Goal: Contribute content: Contribute content

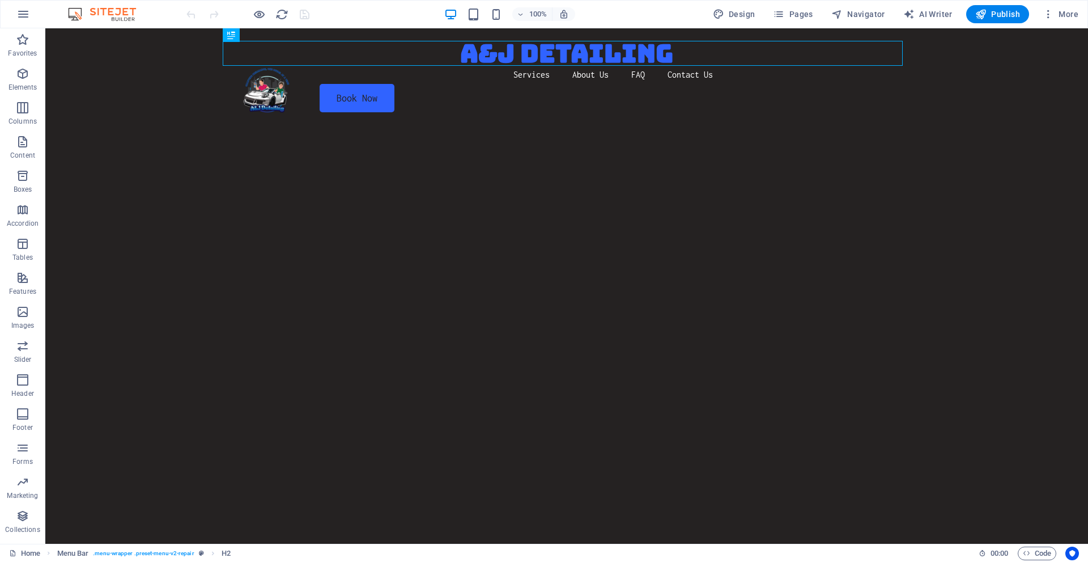
click at [352, 192] on figure at bounding box center [566, 368] width 1043 height 487
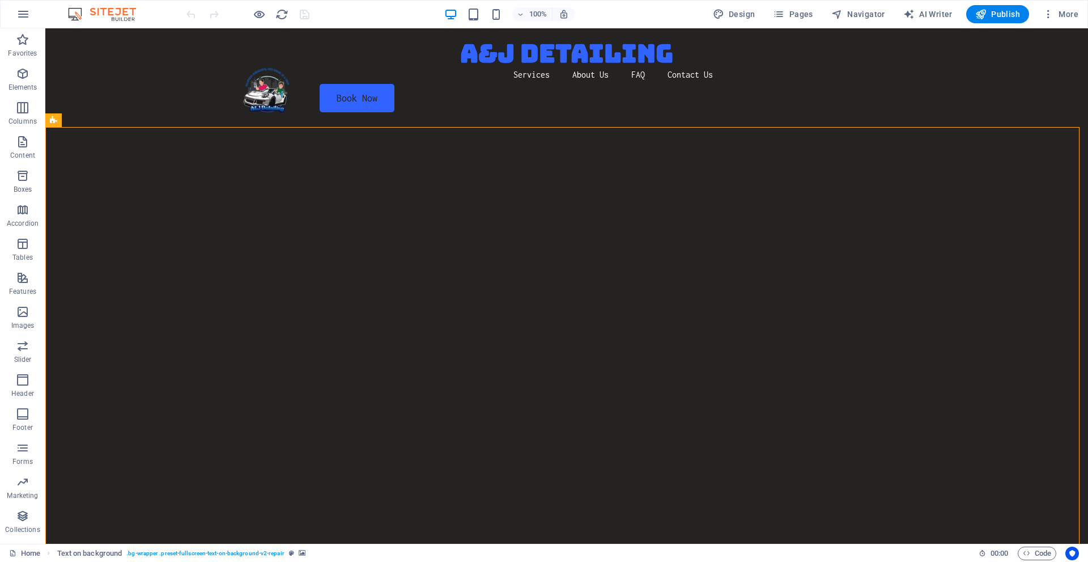
click at [185, 207] on figure at bounding box center [566, 368] width 1043 height 487
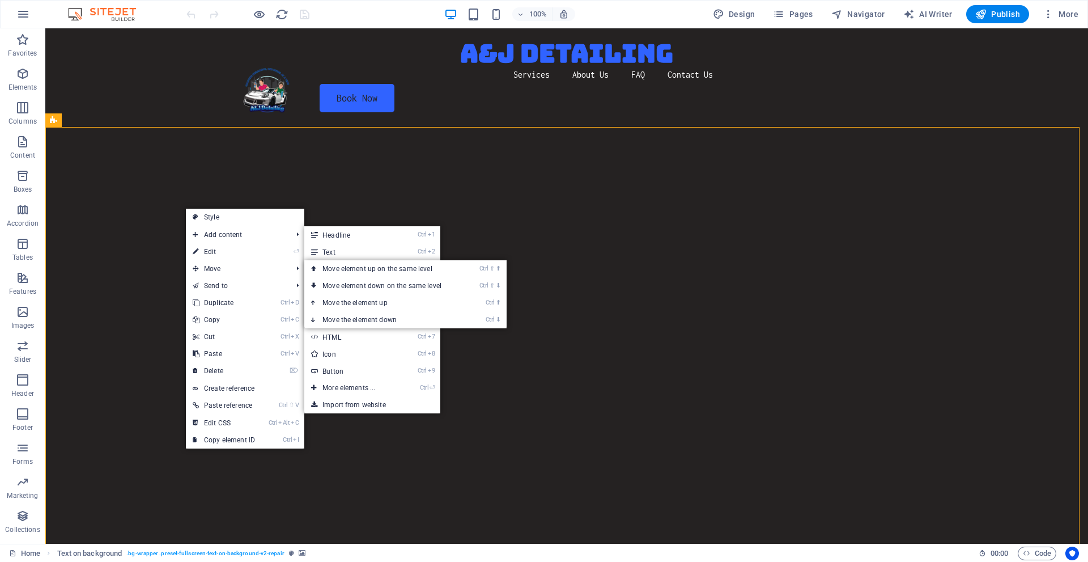
click at [137, 220] on figure at bounding box center [566, 368] width 1043 height 487
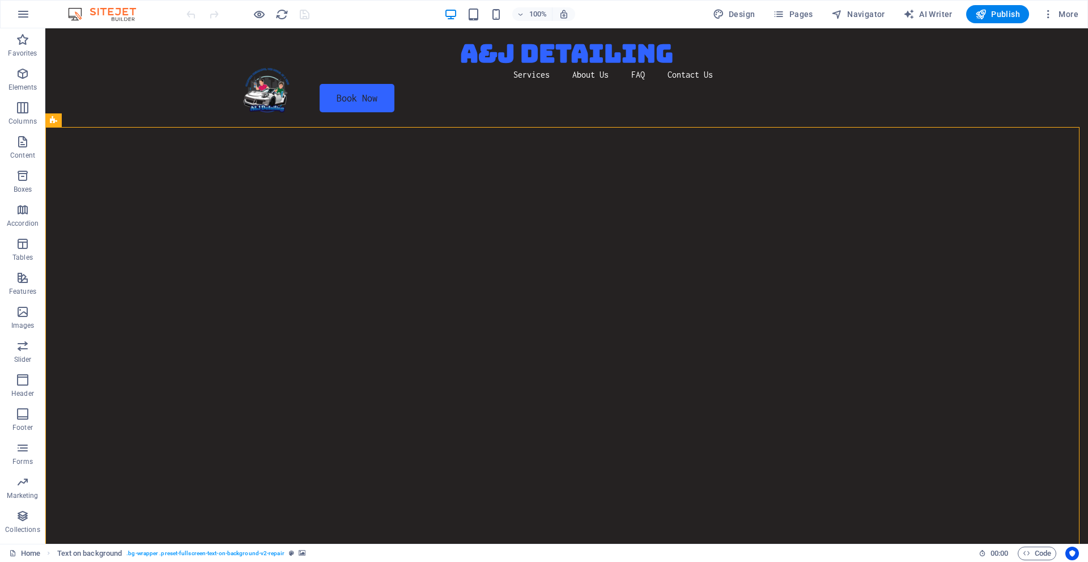
click at [137, 220] on figure at bounding box center [566, 368] width 1043 height 487
select select "vh"
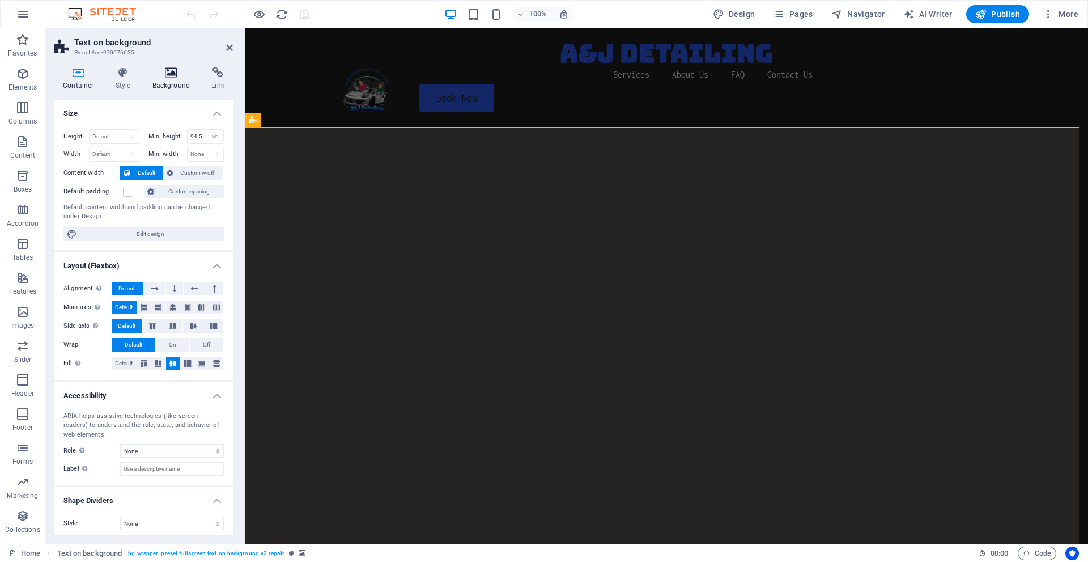
click at [176, 76] on icon at bounding box center [171, 72] width 55 height 11
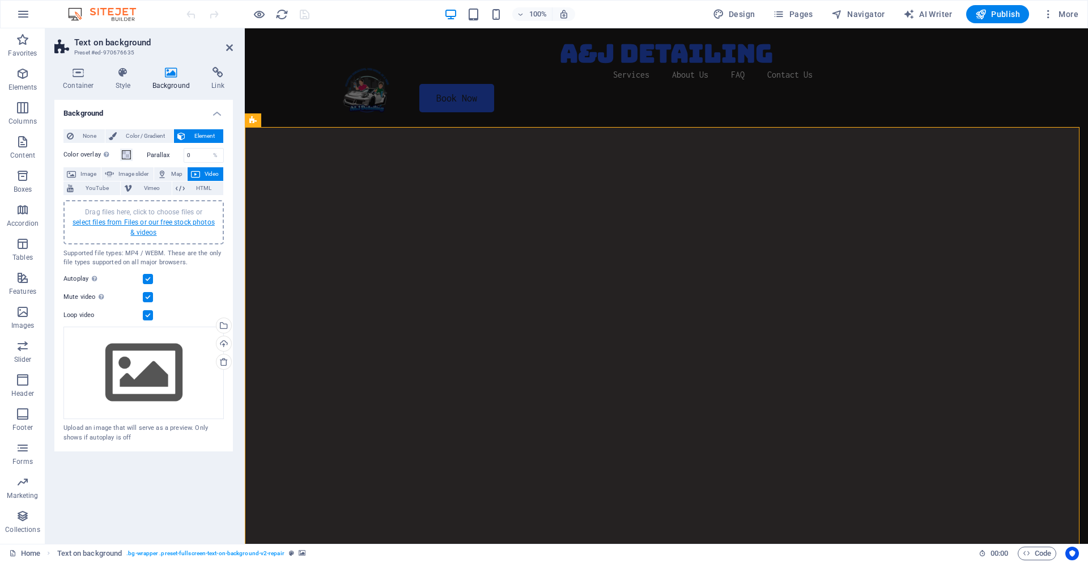
click at [137, 223] on link "select files from Files or our free stock photos & videos" at bounding box center [144, 227] width 142 height 18
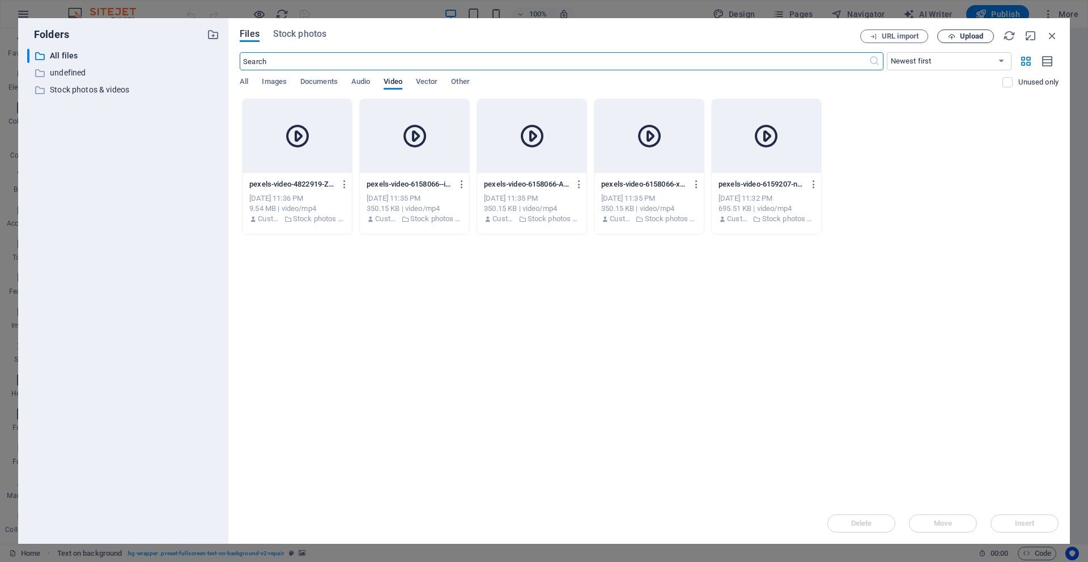
click at [960, 35] on span "Upload" at bounding box center [971, 36] width 23 height 7
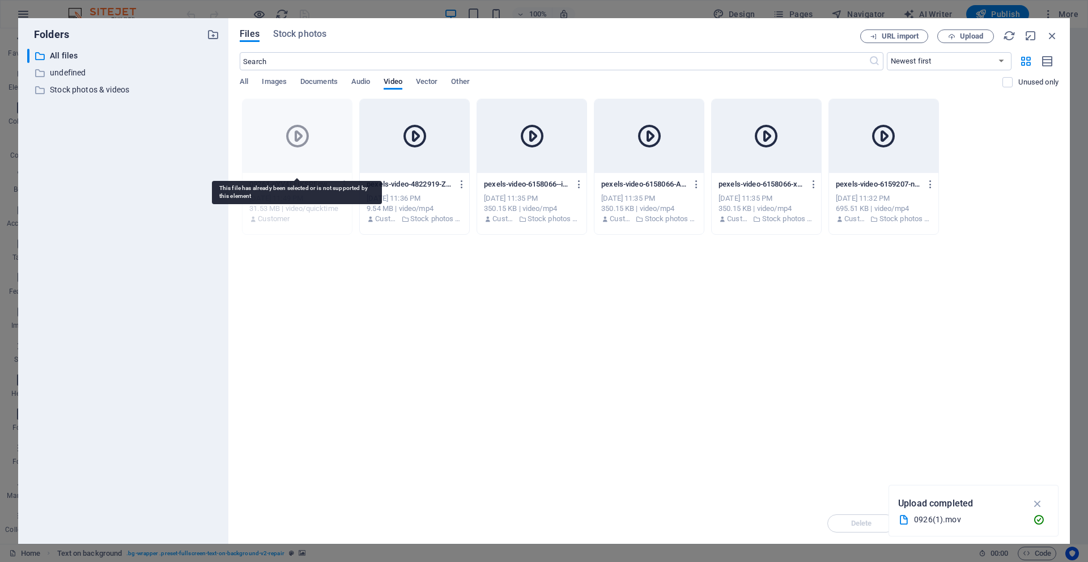
click at [304, 134] on icon at bounding box center [297, 135] width 27 height 27
click at [347, 186] on icon "button" at bounding box center [344, 184] width 11 height 10
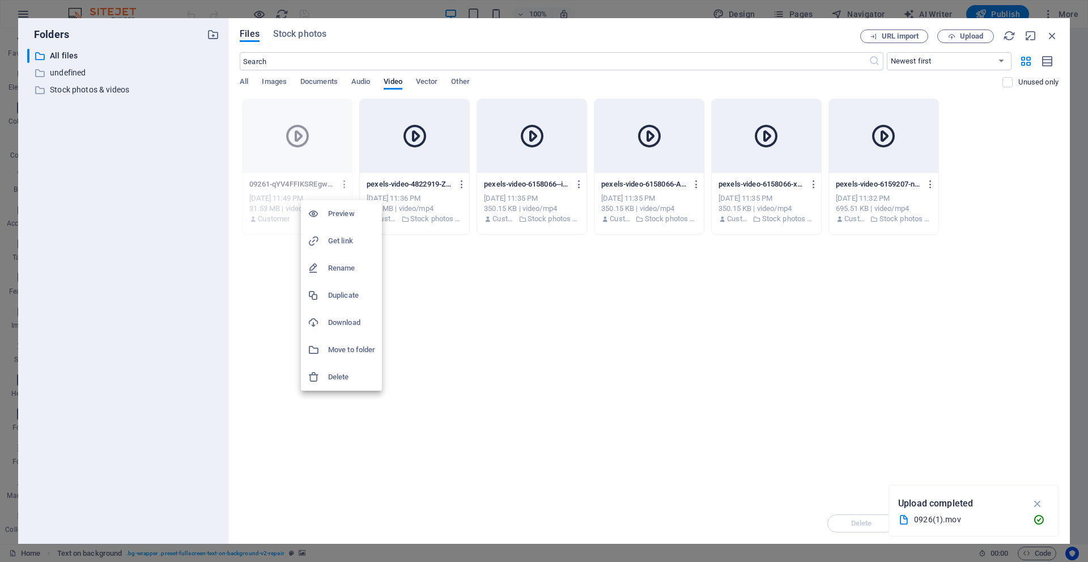
click at [346, 186] on div at bounding box center [544, 281] width 1088 height 562
click at [338, 186] on button "button" at bounding box center [342, 184] width 15 height 18
click at [333, 240] on h6 "Get link" at bounding box center [351, 241] width 47 height 14
click at [1051, 35] on icon "button" at bounding box center [1052, 35] width 12 height 12
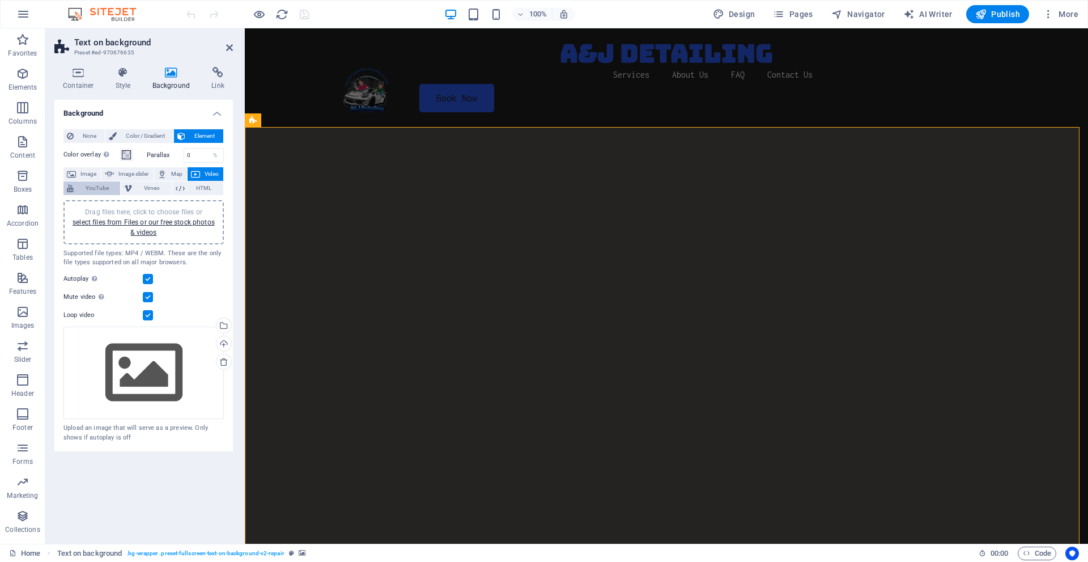
click at [110, 188] on span "YouTube" at bounding box center [97, 188] width 40 height 14
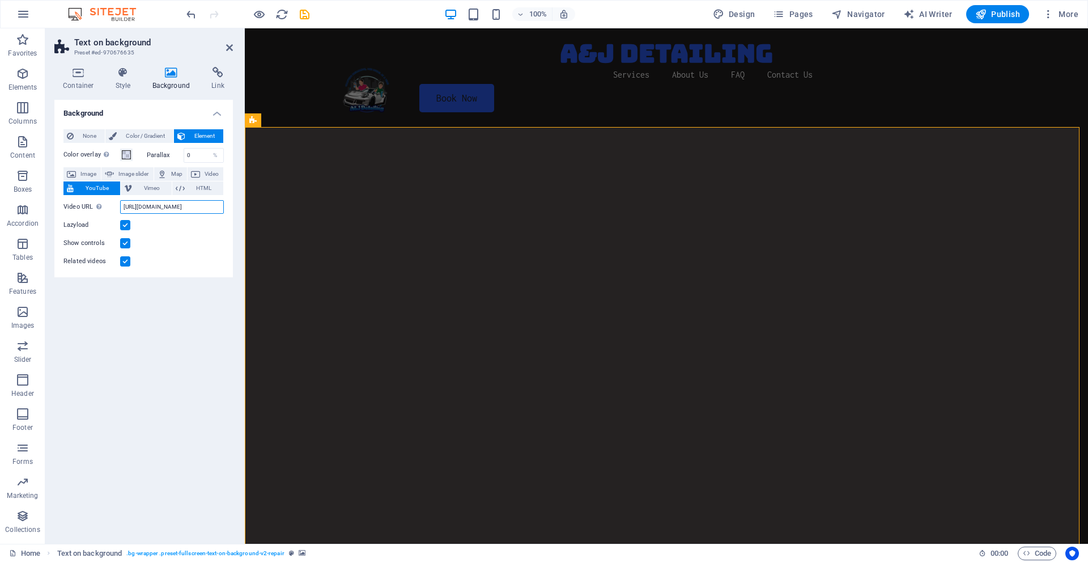
click at [156, 208] on input "[URL][DOMAIN_NAME]" at bounding box center [172, 207] width 104 height 14
paste input "[DOMAIN_NAME][URL]"
type input "[URL][DOMAIN_NAME]"
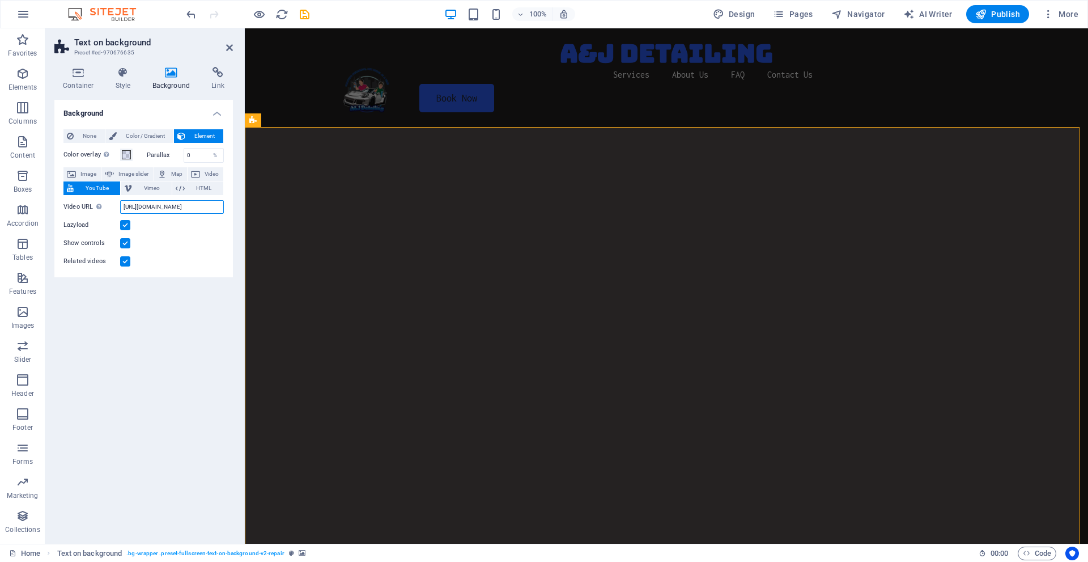
scroll to position [0, 42]
click at [186, 207] on input "[URL][DOMAIN_NAME]" at bounding box center [172, 207] width 104 height 14
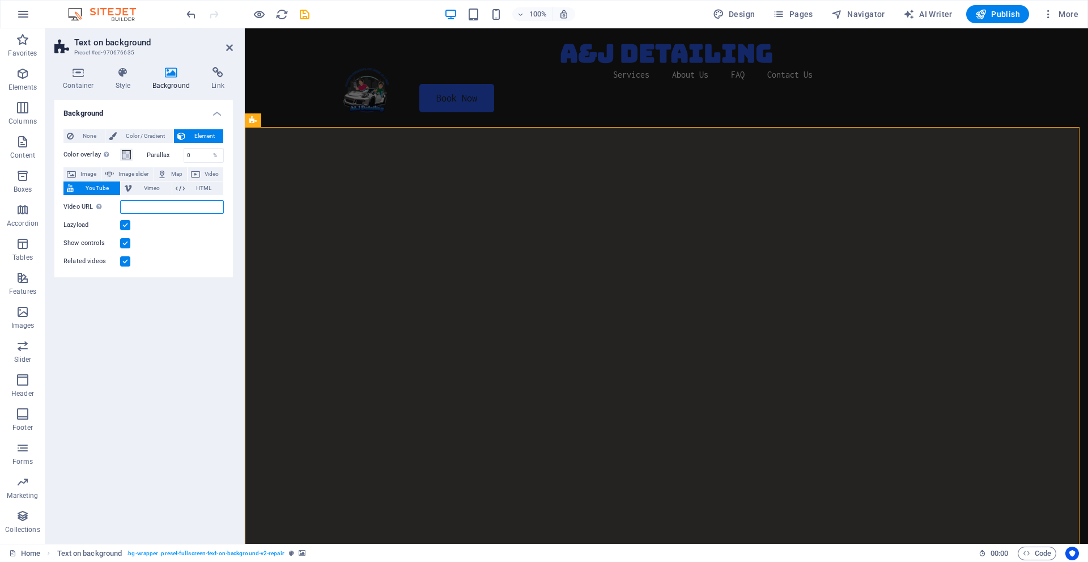
scroll to position [0, 0]
click at [186, 207] on input "Video URL Insert (or paste) a video URL." at bounding box center [172, 207] width 104 height 14
paste input "[URL][DOMAIN_NAME]"
type input "[URL][DOMAIN_NAME]"
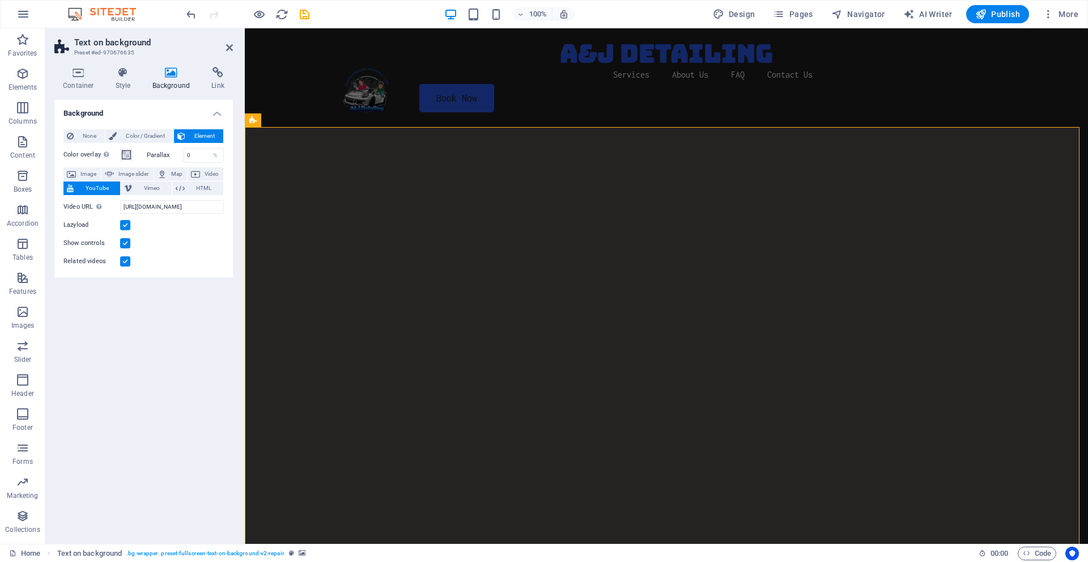
scroll to position [0, 0]
click at [114, 313] on div "Background None Color / Gradient Element Stretch background to full-width Color…" at bounding box center [143, 317] width 178 height 435
click at [133, 181] on button "Vimeo" at bounding box center [146, 188] width 50 height 14
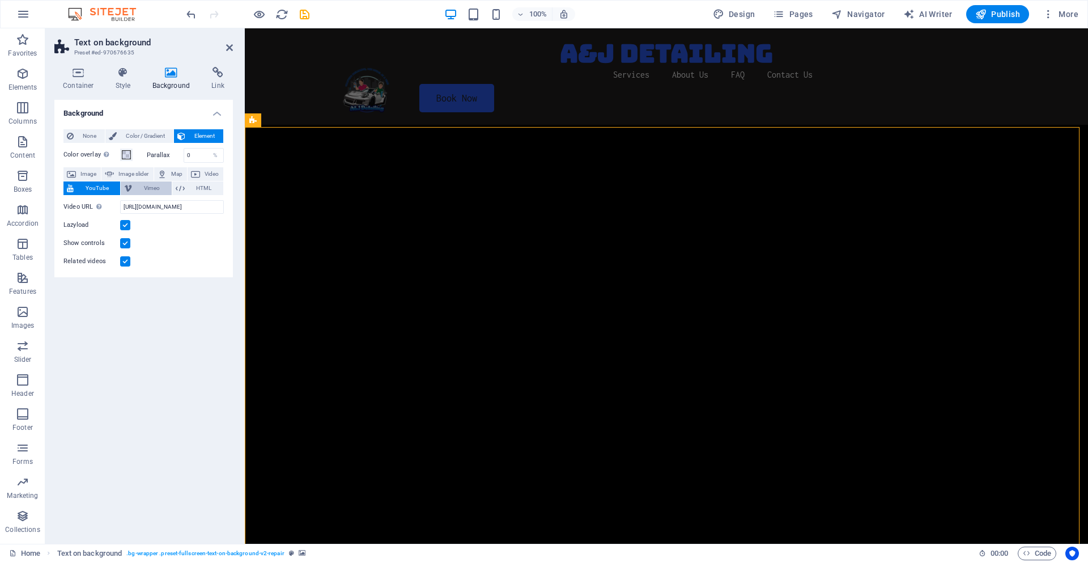
select select "ar16_9"
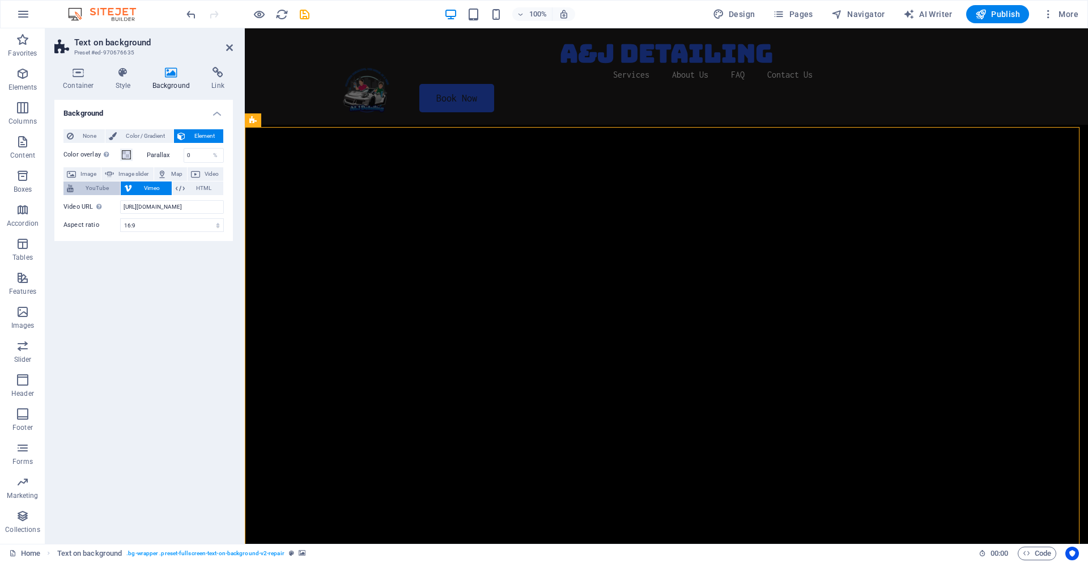
click at [91, 185] on span "YouTube" at bounding box center [97, 188] width 40 height 14
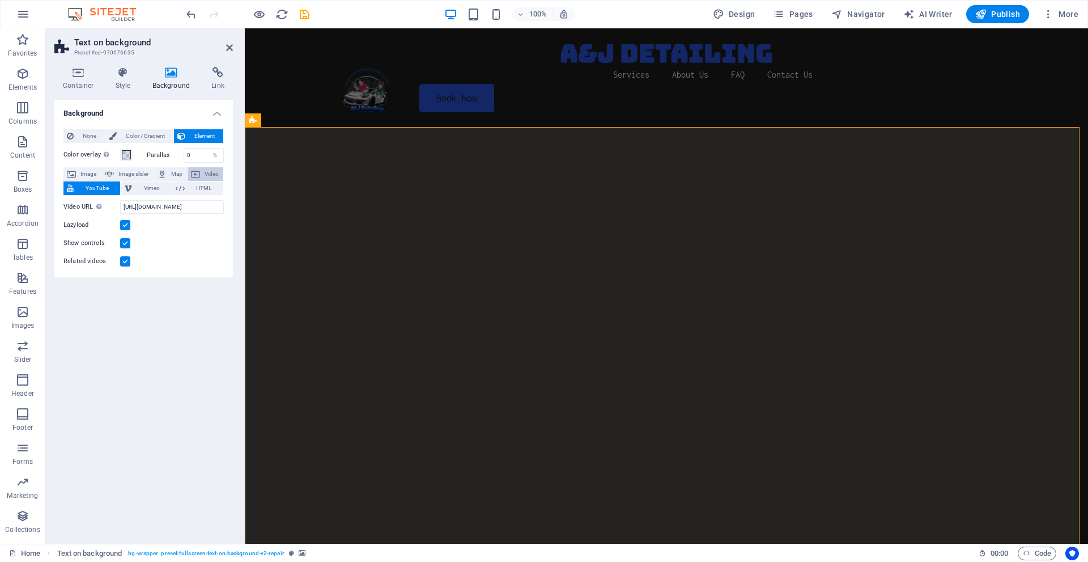
click at [198, 176] on icon at bounding box center [195, 174] width 9 height 14
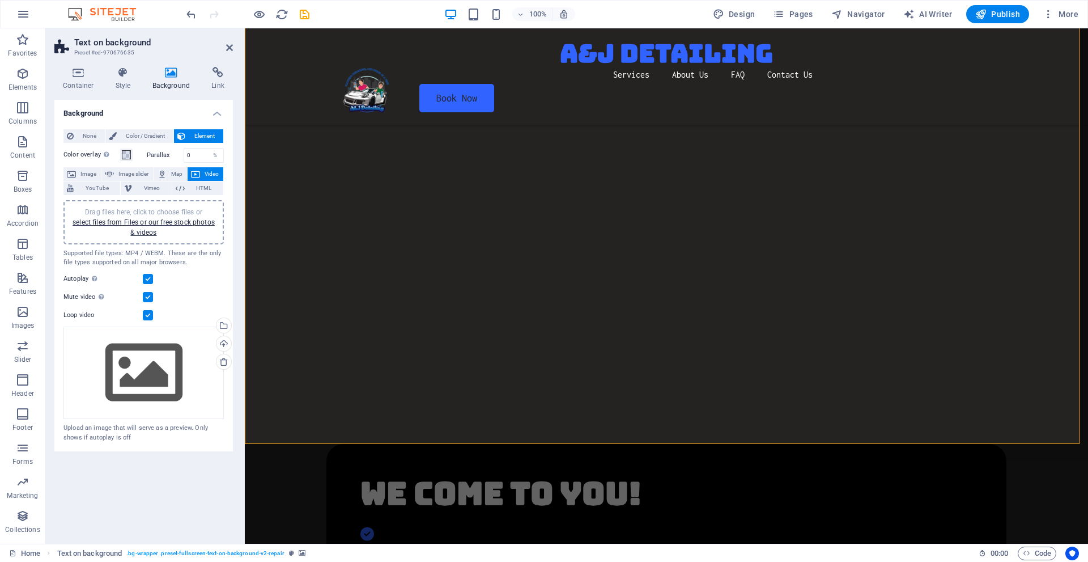
scroll to position [57, 0]
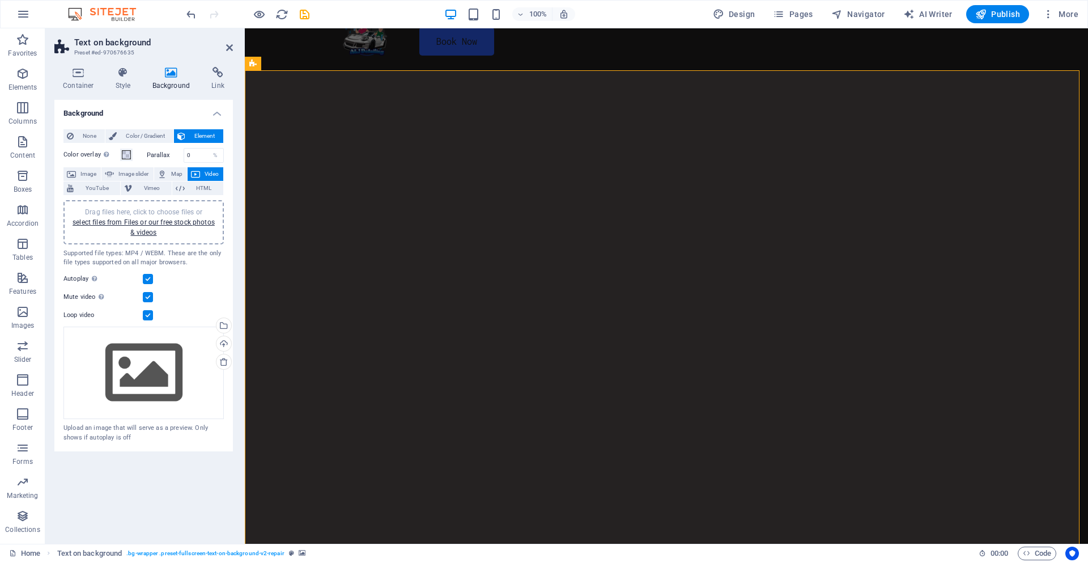
click at [149, 317] on label at bounding box center [148, 315] width 10 height 10
click at [0, 0] on input "Loop video" at bounding box center [0, 0] width 0 height 0
click at [147, 314] on label at bounding box center [148, 315] width 10 height 10
click at [0, 0] on input "Loop video" at bounding box center [0, 0] width 0 height 0
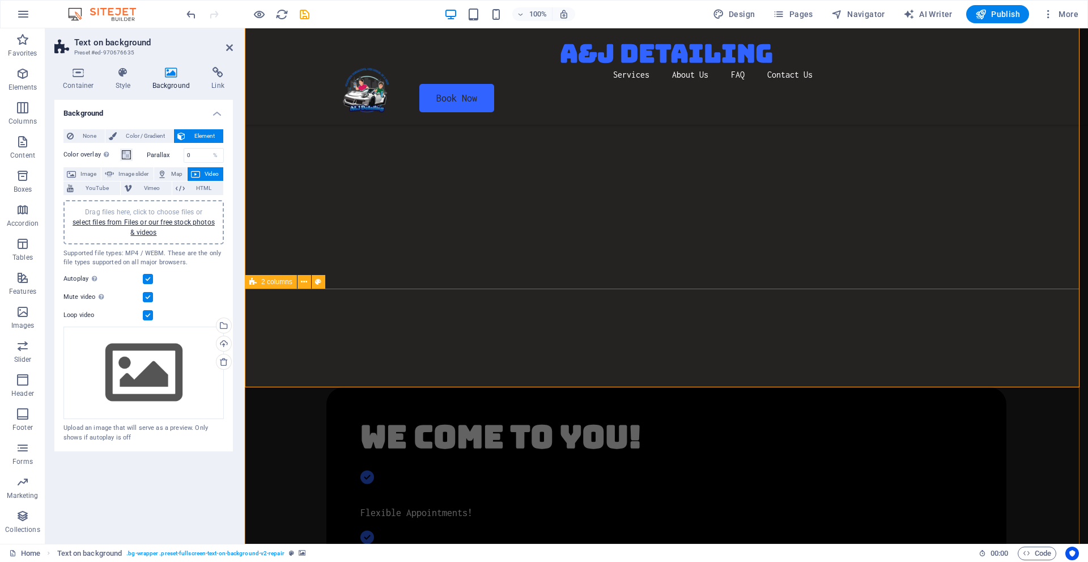
scroll to position [397, 0]
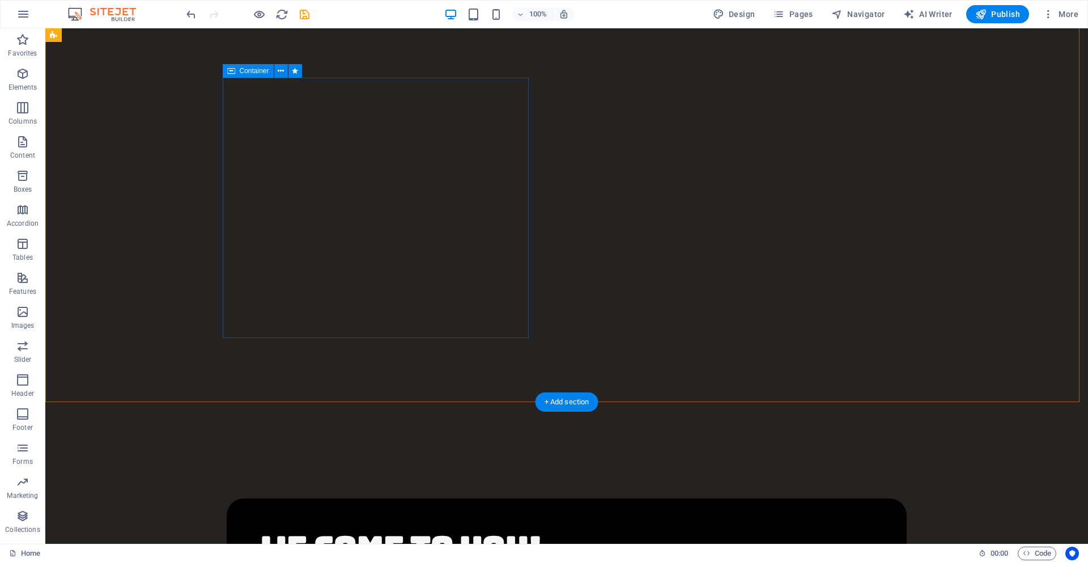
scroll to position [0, 0]
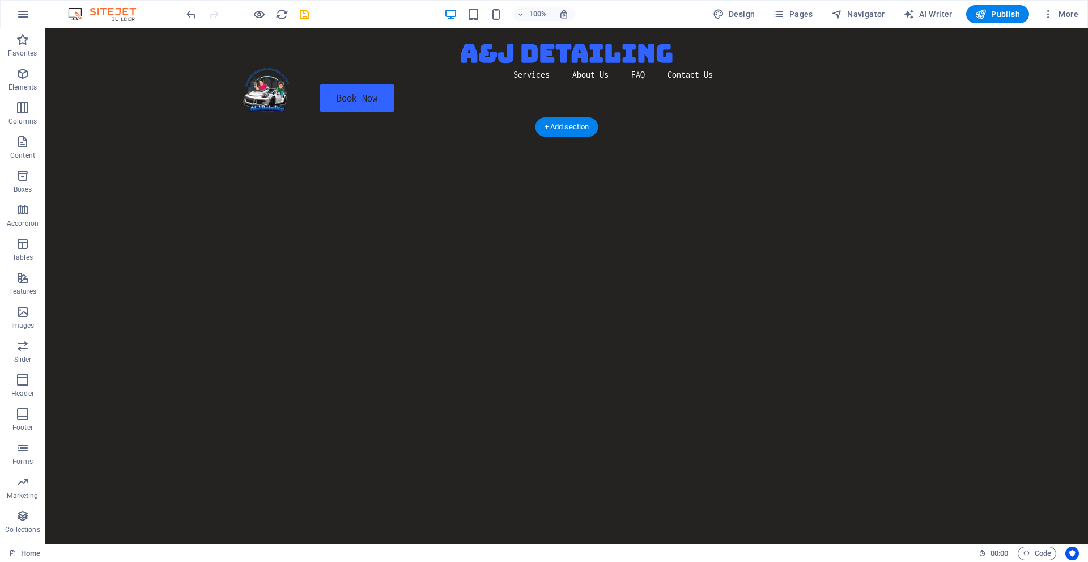
click at [95, 219] on figure at bounding box center [566, 368] width 1043 height 487
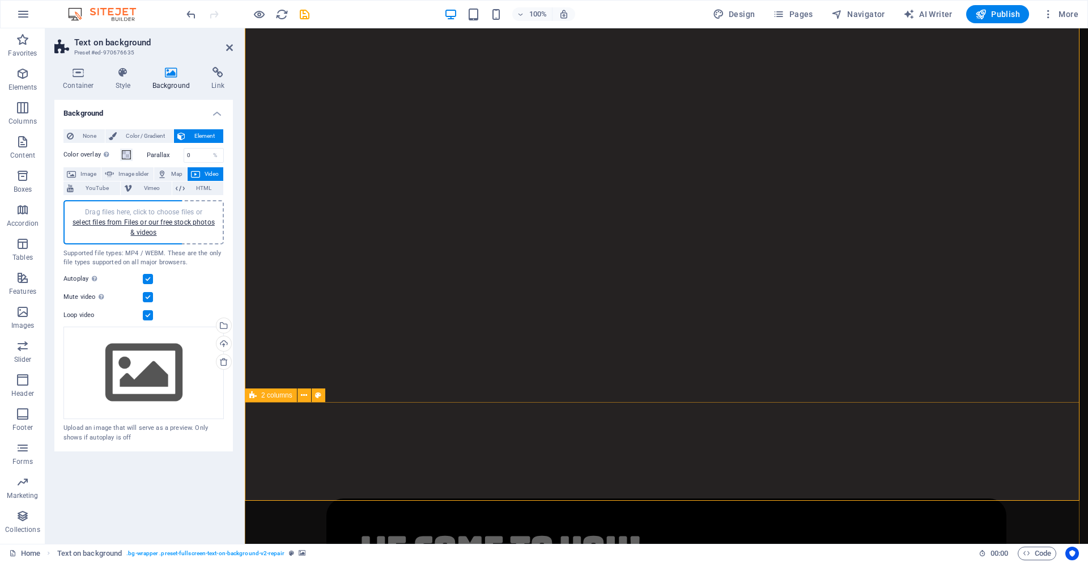
scroll to position [57, 0]
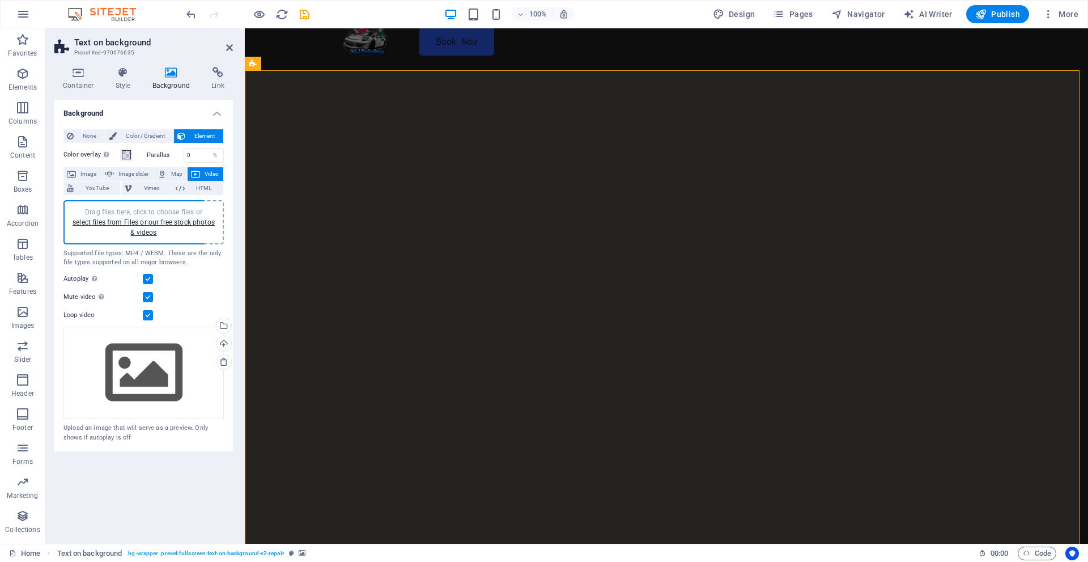
click at [845, 404] on figure at bounding box center [666, 311] width 843 height 487
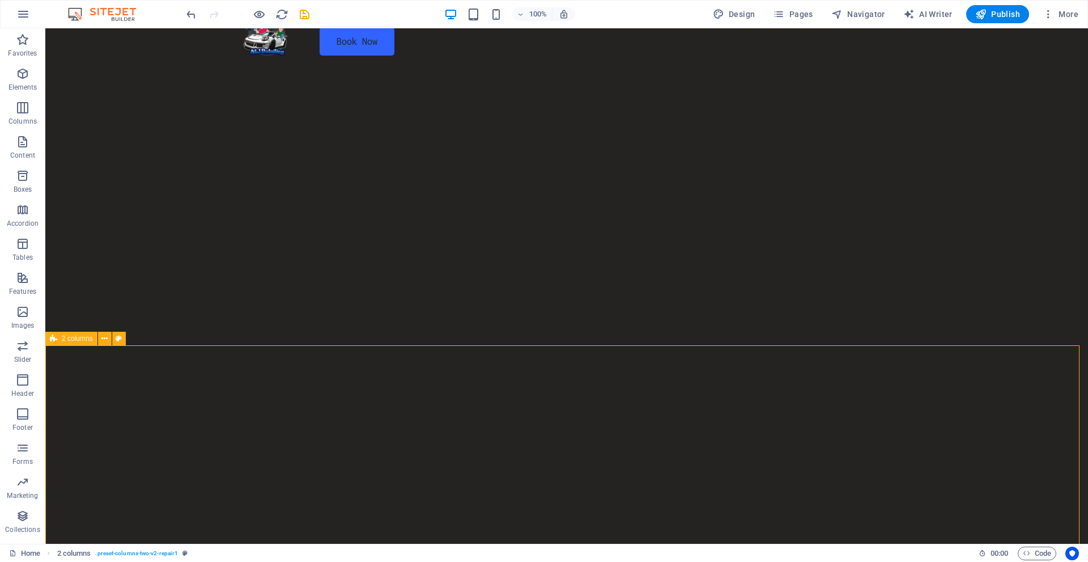
scroll to position [0, 0]
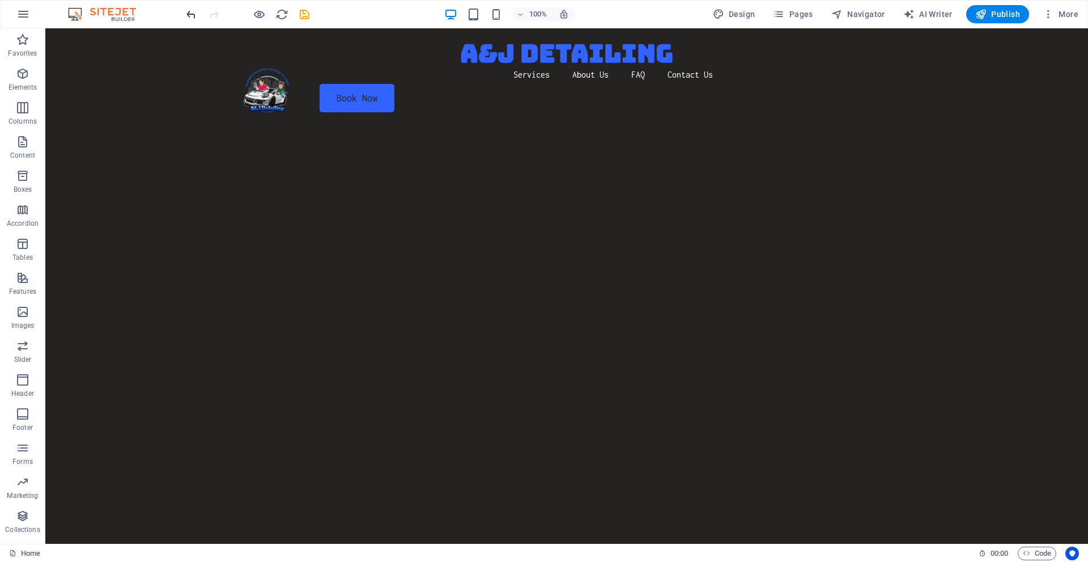
click at [192, 15] on icon "undo" at bounding box center [191, 14] width 13 height 13
click at [213, 16] on icon "redo" at bounding box center [213, 14] width 13 height 13
click at [189, 9] on icon "undo" at bounding box center [191, 14] width 13 height 13
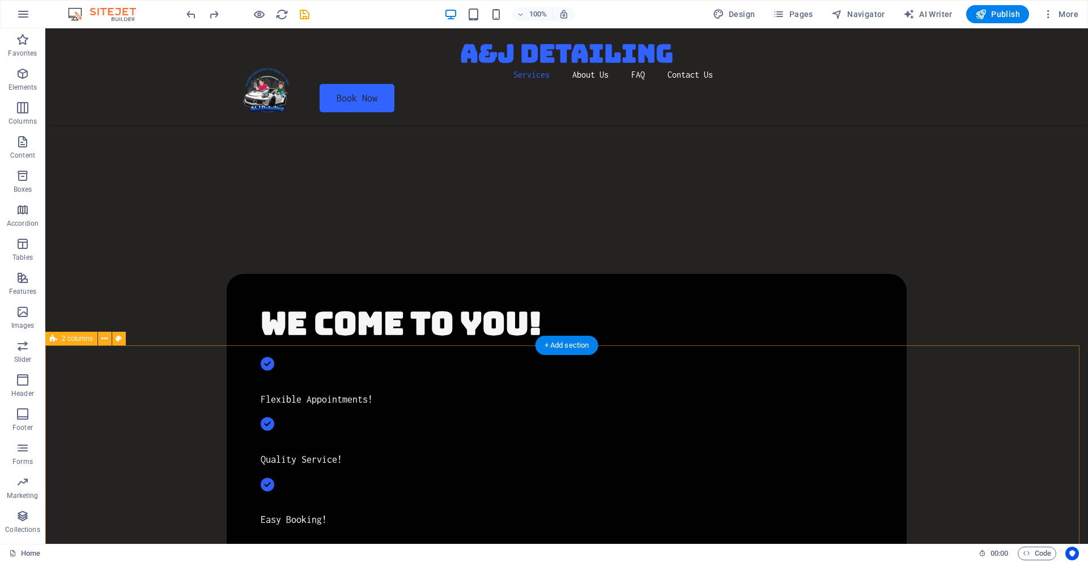
scroll to position [453, 0]
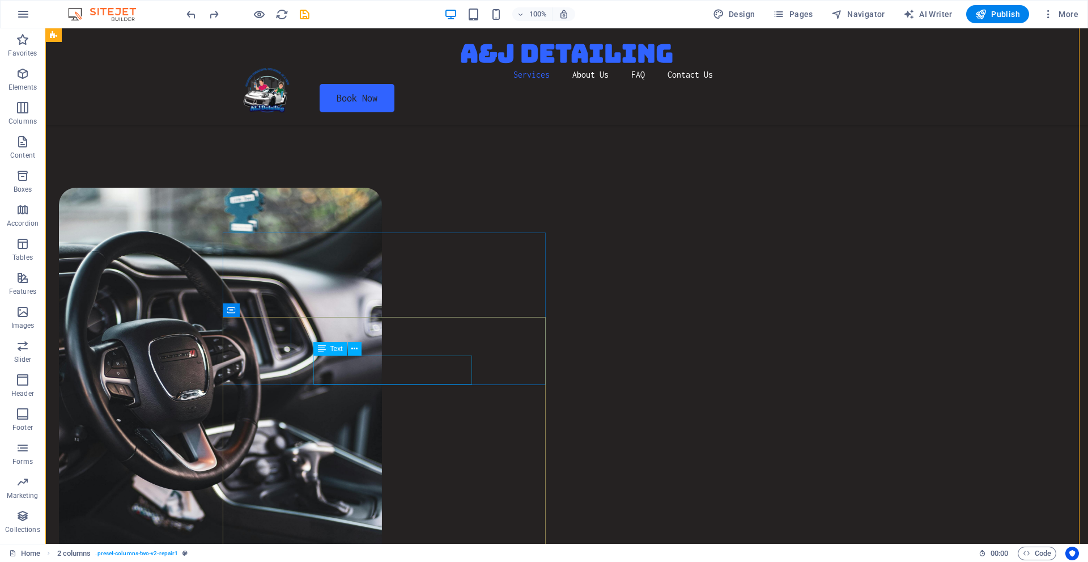
scroll to position [1077, 0]
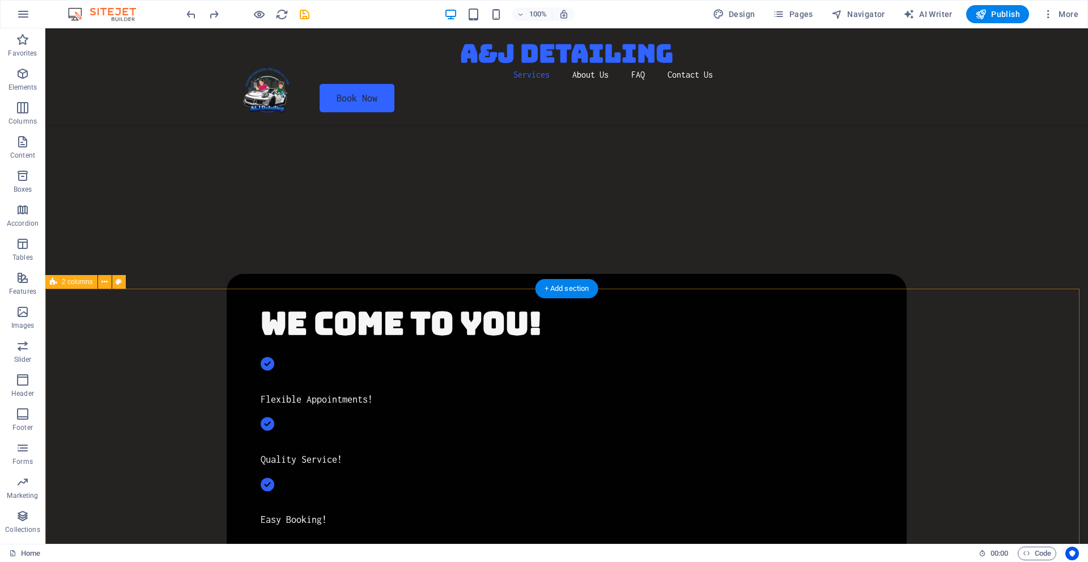
scroll to position [0, 0]
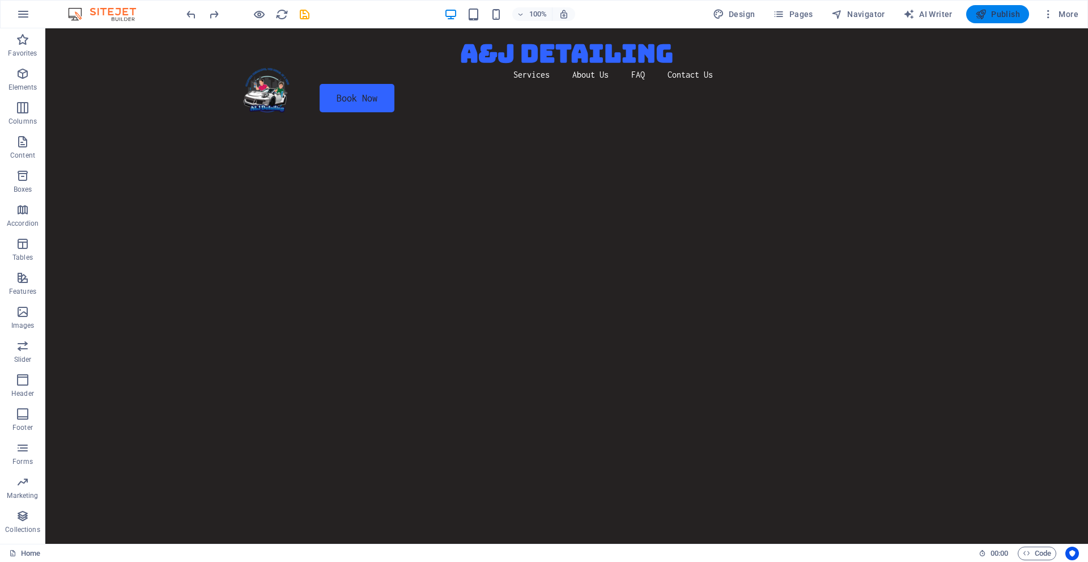
click at [983, 11] on icon "button" at bounding box center [980, 13] width 11 height 11
